Goal: Transaction & Acquisition: Purchase product/service

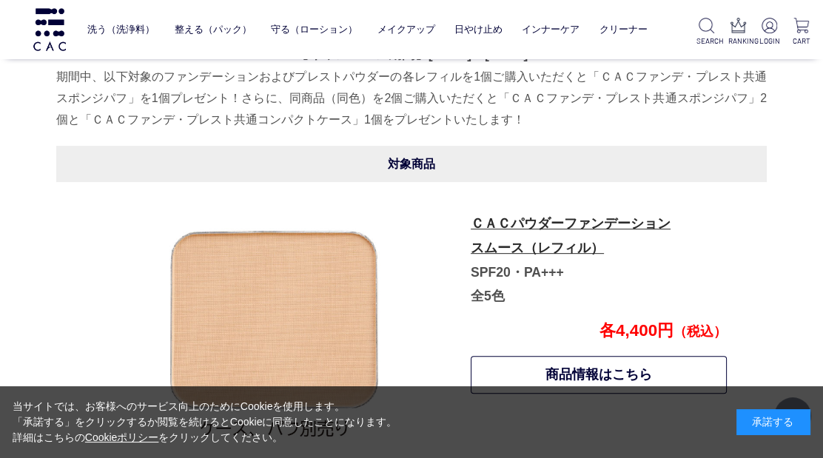
scroll to position [740, 0]
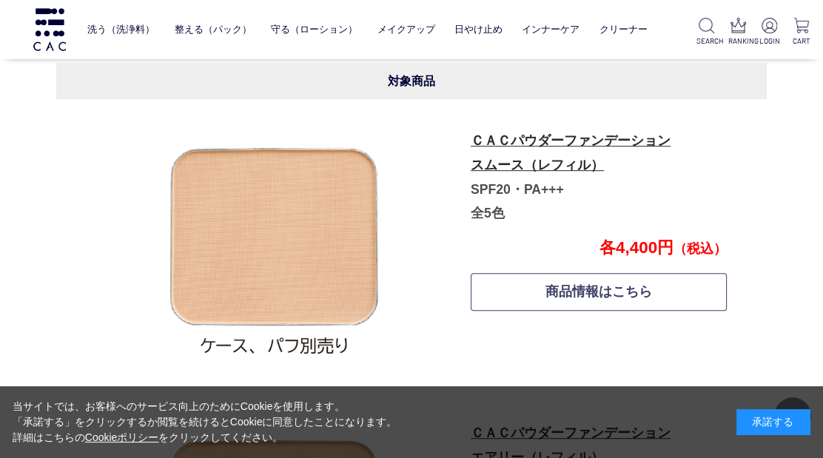
click at [615, 295] on link "商品情報はこちら" at bounding box center [599, 292] width 256 height 38
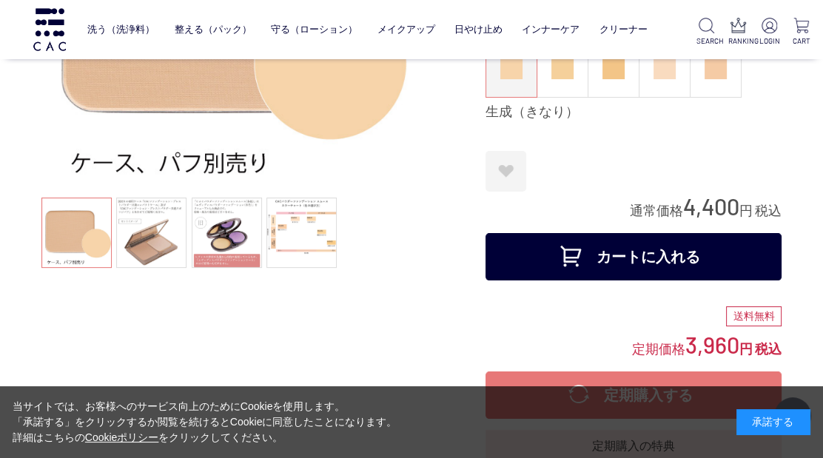
scroll to position [246, 0]
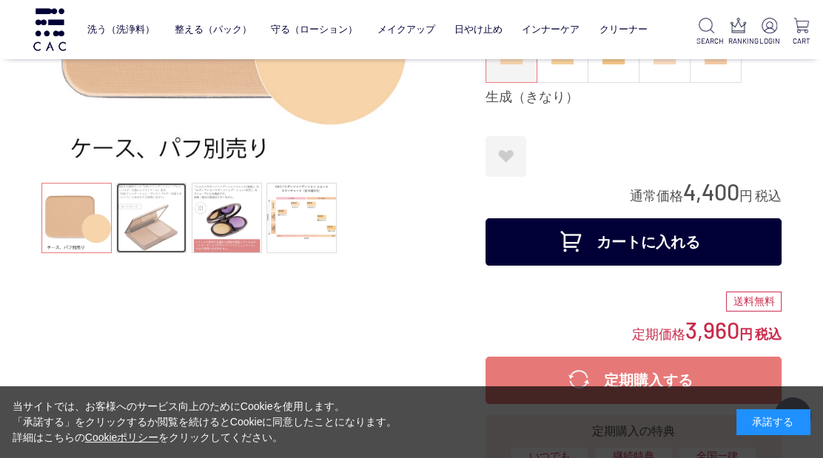
click at [156, 235] on link at bounding box center [151, 218] width 70 height 70
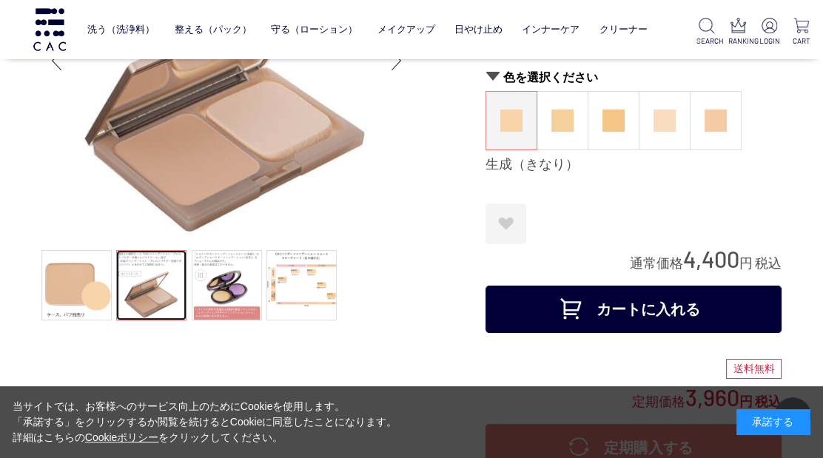
scroll to position [164, 0]
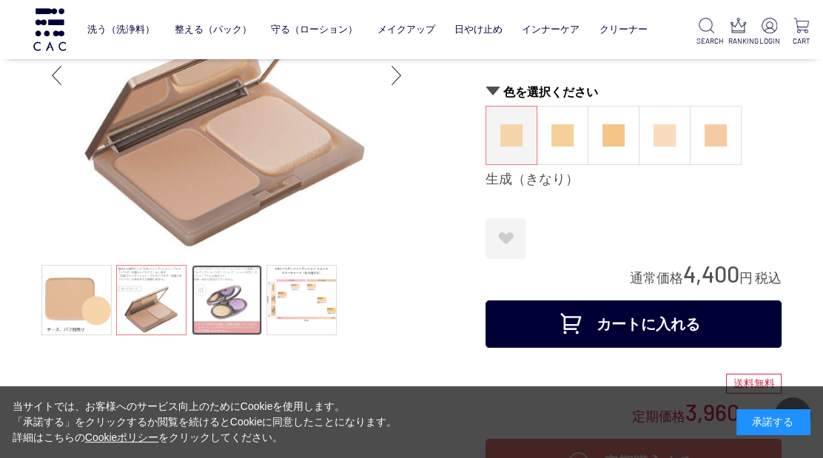
click at [232, 309] on link at bounding box center [227, 300] width 70 height 70
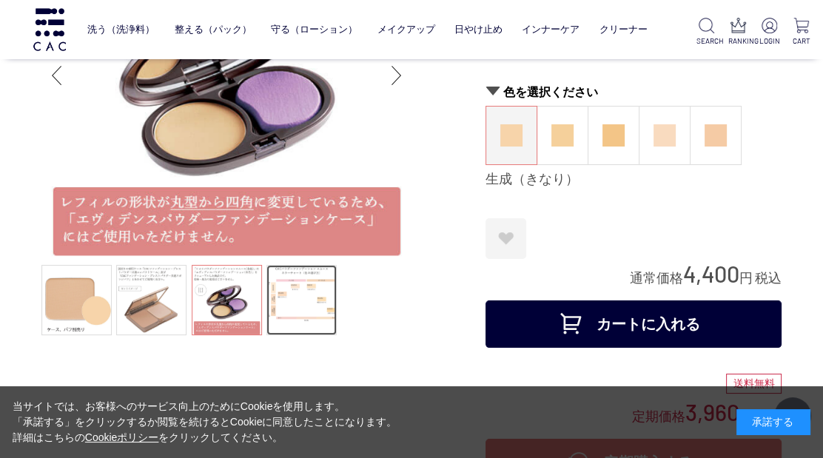
click at [312, 306] on link at bounding box center [301, 300] width 70 height 70
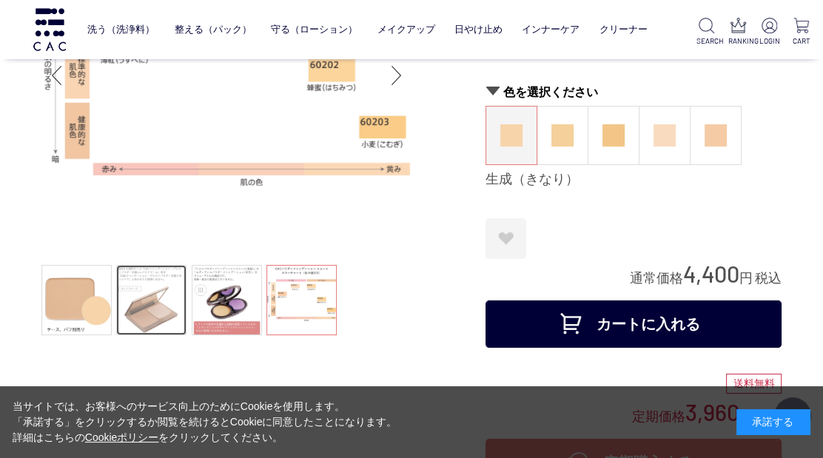
click at [146, 321] on link at bounding box center [151, 300] width 70 height 70
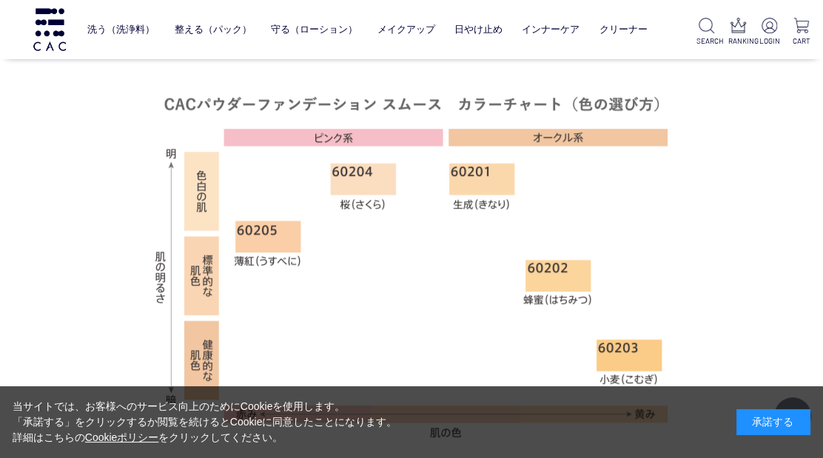
scroll to position [904, 0]
